Goal: Transaction & Acquisition: Purchase product/service

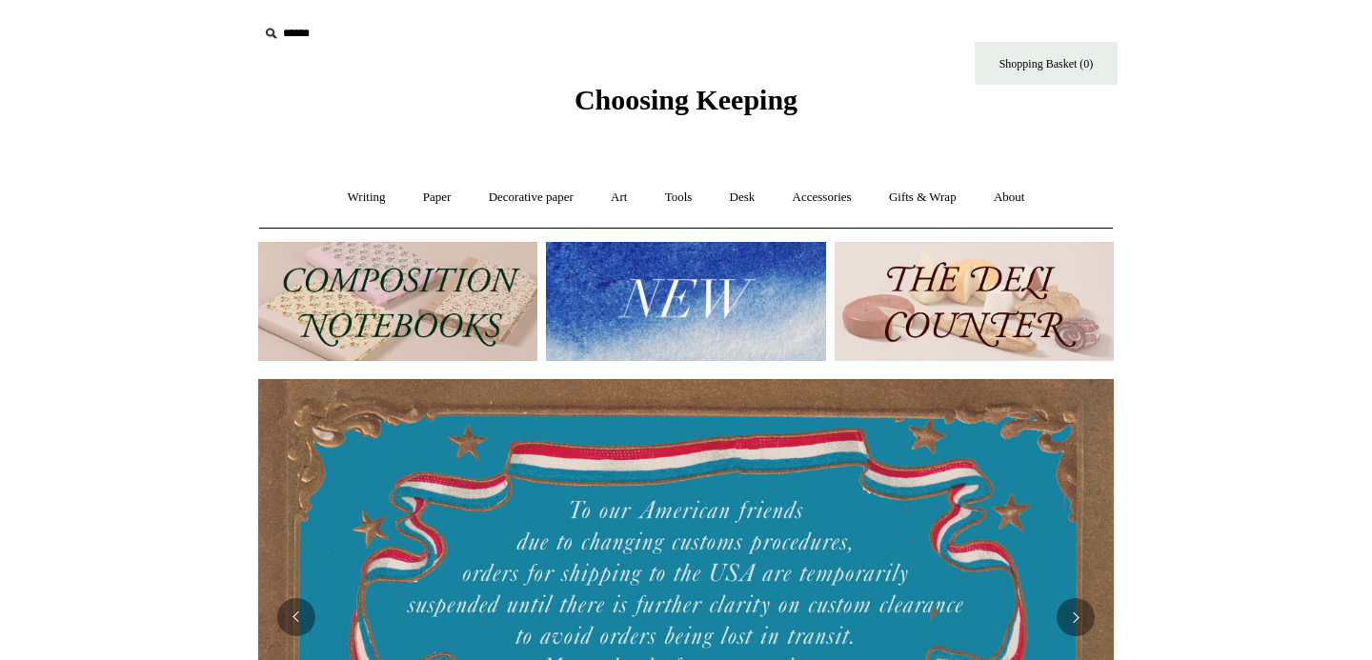
click at [423, 308] on img at bounding box center [397, 301] width 279 height 119
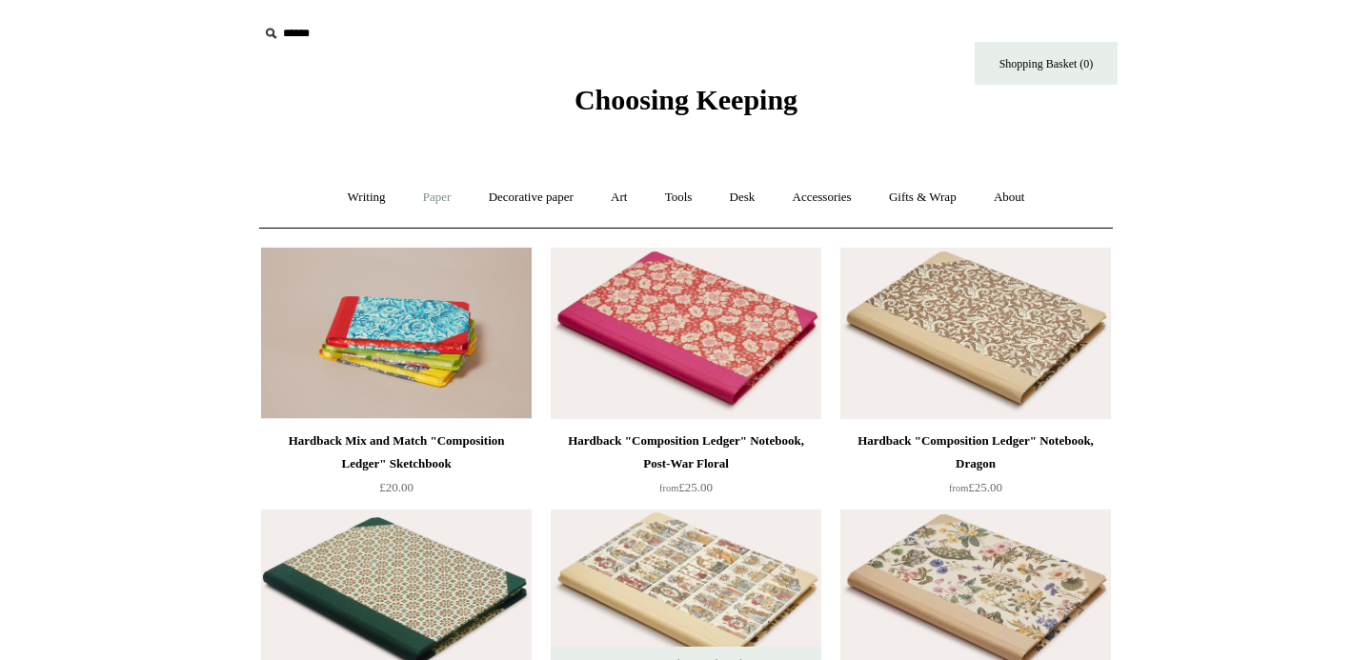
click at [421, 197] on link "Paper +" at bounding box center [437, 197] width 63 height 51
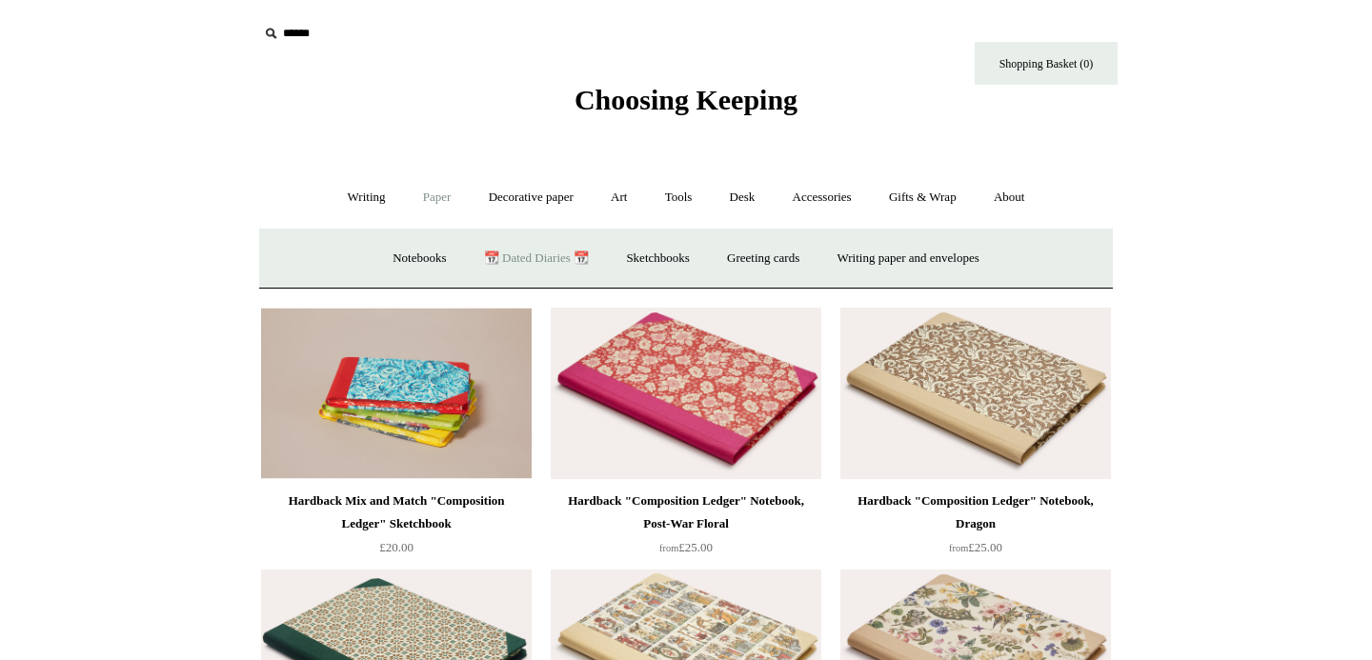
click at [510, 255] on link "📆 Dated Diaries 📆" at bounding box center [536, 258] width 139 height 51
